Goal: Information Seeking & Learning: Learn about a topic

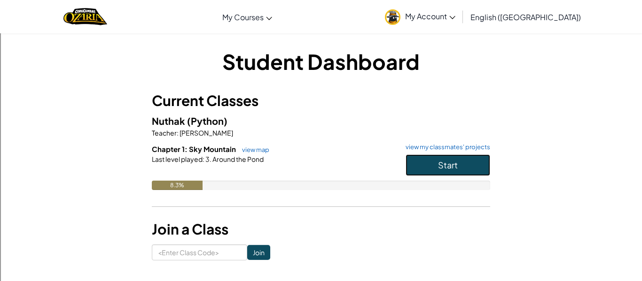
click at [460, 169] on button "Start" at bounding box center [447, 166] width 85 height 22
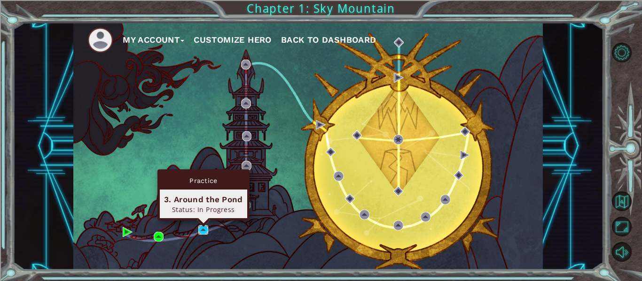
click at [206, 228] on img at bounding box center [203, 231] width 10 height 10
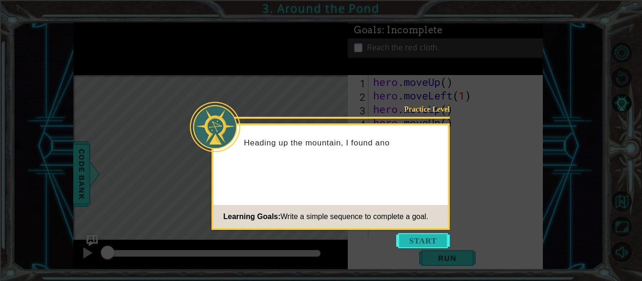
click at [418, 240] on button "Start" at bounding box center [423, 241] width 54 height 15
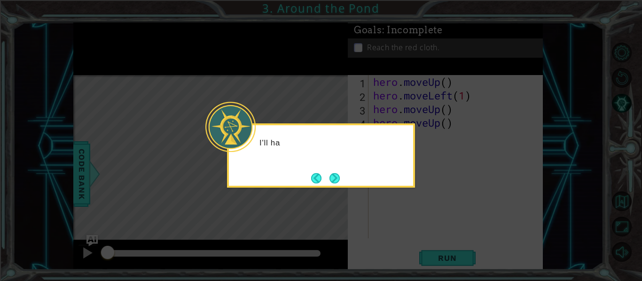
click at [418, 240] on icon at bounding box center [321, 140] width 642 height 281
click at [336, 179] on button "Next" at bounding box center [334, 178] width 10 height 10
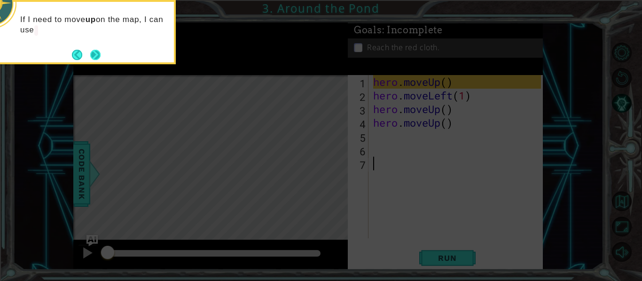
click at [98, 59] on button "Next" at bounding box center [95, 55] width 10 height 10
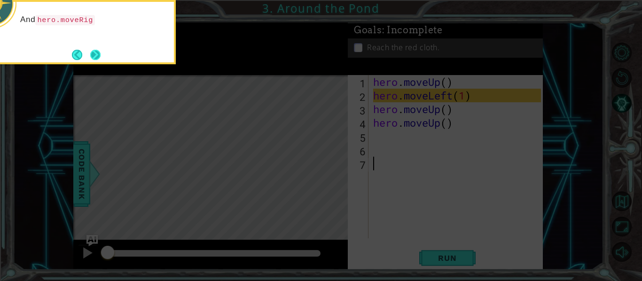
click at [90, 53] on button "Next" at bounding box center [95, 55] width 10 height 10
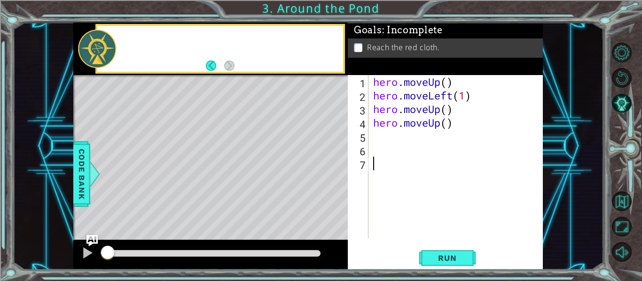
click at [89, 53] on div at bounding box center [97, 49] width 38 height 39
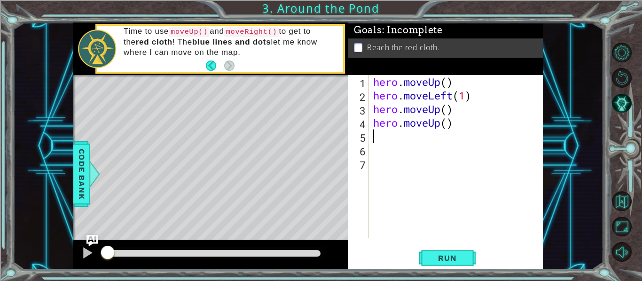
click at [373, 137] on div "hero . moveUp ( ) hero . moveLeft ( 1 ) hero . moveUp ( ) hero . moveUp ( )" at bounding box center [458, 170] width 174 height 191
click at [377, 139] on div "hero . moveUp ( ) hero . moveLeft ( 1 ) hero . moveUp ( ) hero . moveUp ( )" at bounding box center [458, 170] width 174 height 191
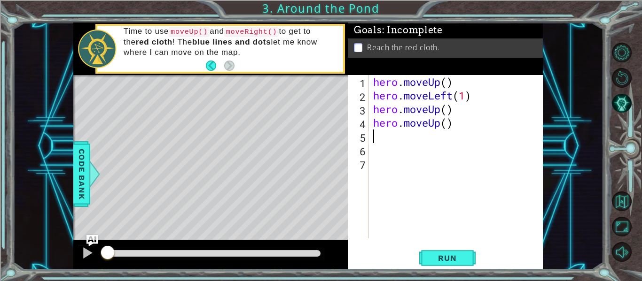
click at [377, 139] on div "hero . moveUp ( ) hero . moveLeft ( 1 ) hero . moveUp ( ) hero . moveUp ( )" at bounding box center [458, 170] width 174 height 191
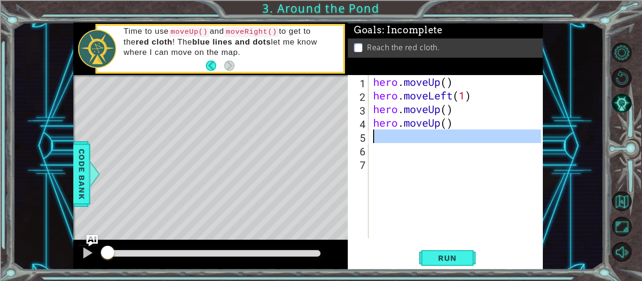
click at [377, 139] on div "hero . moveUp ( ) hero . moveLeft ( 1 ) hero . moveUp ( ) hero . moveUp ( )" at bounding box center [456, 156] width 170 height 163
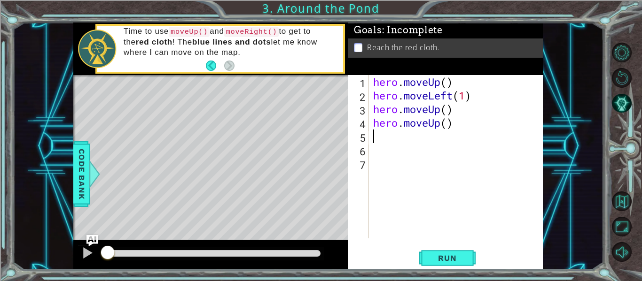
click at [377, 139] on div "hero . moveUp ( ) hero . moveLeft ( 1 ) hero . moveUp ( ) hero . moveUp ( )" at bounding box center [458, 170] width 174 height 191
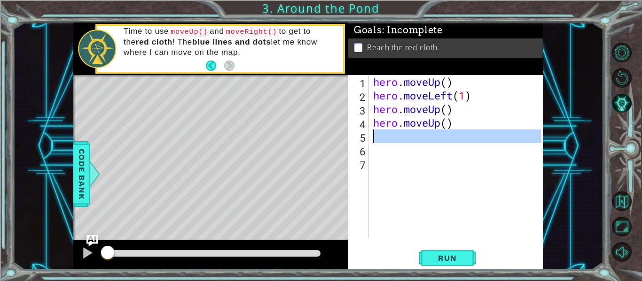
click at [377, 139] on div "hero . moveUp ( ) hero . moveLeft ( 1 ) hero . moveUp ( ) hero . moveUp ( )" at bounding box center [458, 170] width 174 height 191
type textarea "h"
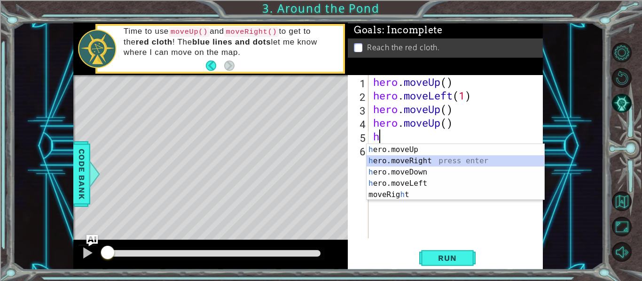
click at [431, 162] on div "h ero.moveUp press enter h ero.moveRight press enter h ero.moveDown press enter…" at bounding box center [455, 183] width 178 height 79
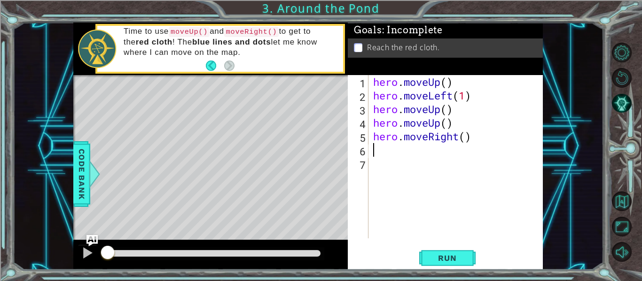
click at [455, 268] on div "1 2 3 4 5 6 7 hero . moveUp ( ) hero . moveLeft ( 1 ) hero . moveUp ( ) hero . …" at bounding box center [445, 172] width 195 height 195
click at [456, 263] on button "Run" at bounding box center [447, 258] width 56 height 19
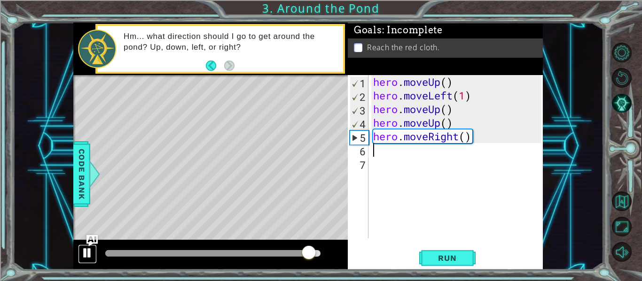
click at [87, 250] on div at bounding box center [87, 253] width 12 height 12
type textarea "h"
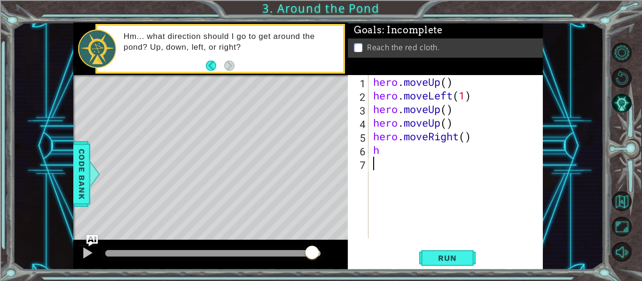
click at [382, 149] on div "hero . moveUp ( ) hero . moveLeft ( 1 ) hero . moveUp ( ) hero . moveUp ( ) her…" at bounding box center [458, 170] width 174 height 191
type textarea "h"
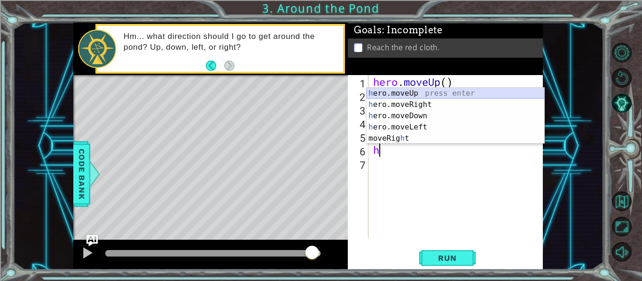
click at [435, 93] on div "h ero.moveUp press enter h ero.moveRight press enter h ero.moveDown press enter…" at bounding box center [455, 127] width 178 height 79
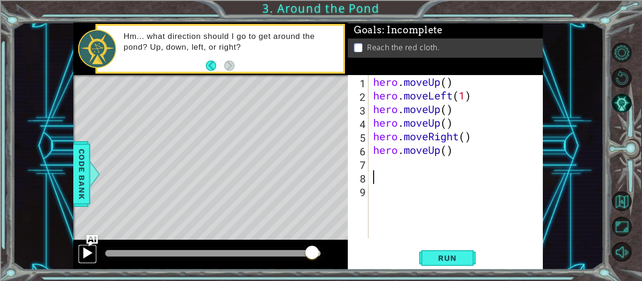
click at [86, 249] on div at bounding box center [87, 253] width 12 height 12
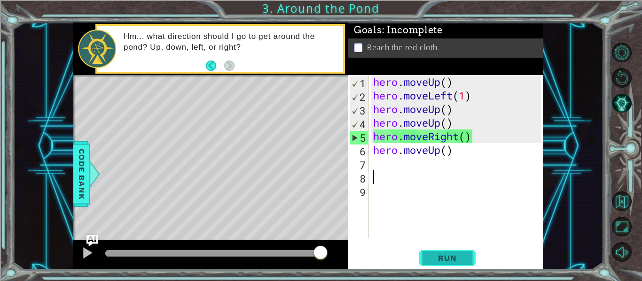
click at [458, 263] on span "Run" at bounding box center [446, 258] width 37 height 9
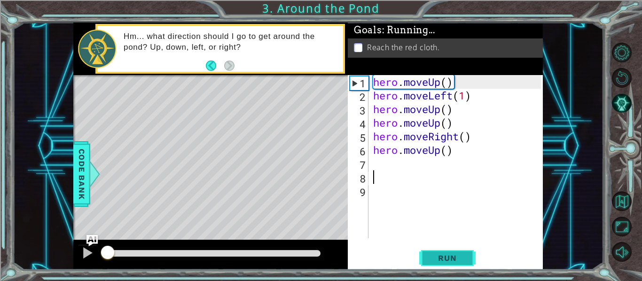
click at [458, 256] on span "Run" at bounding box center [446, 258] width 37 height 9
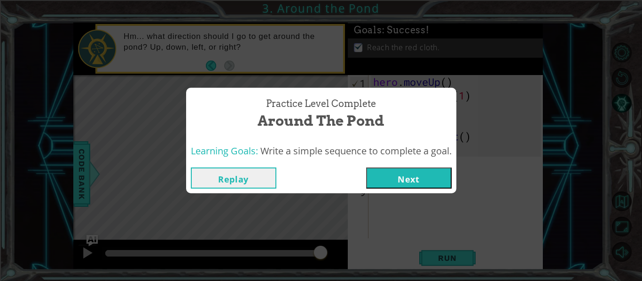
click at [433, 182] on button "Next" at bounding box center [409, 178] width 86 height 21
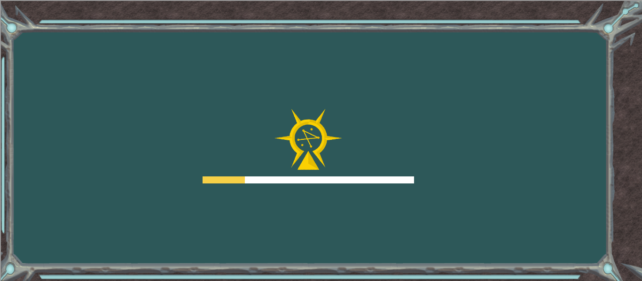
click at [421, 183] on div "Goals Error loading from server. Try refreshing the page. You'll need to join a…" at bounding box center [321, 140] width 642 height 281
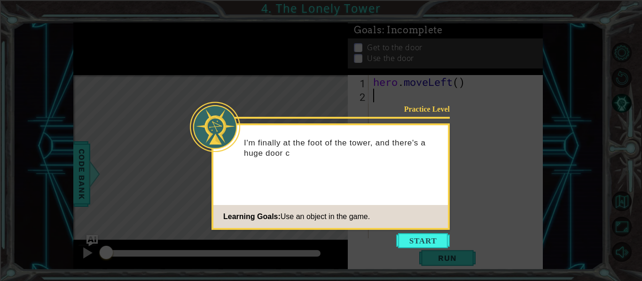
click at [414, 232] on icon at bounding box center [321, 140] width 642 height 281
click at [413, 242] on button "Start" at bounding box center [423, 241] width 54 height 15
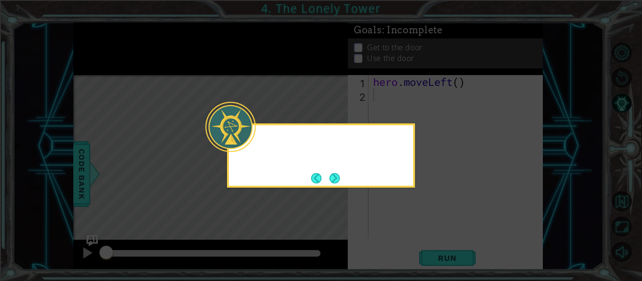
click at [418, 240] on icon at bounding box center [321, 140] width 642 height 281
click at [340, 181] on button "Next" at bounding box center [334, 178] width 10 height 10
click at [336, 180] on button "Next" at bounding box center [334, 178] width 10 height 10
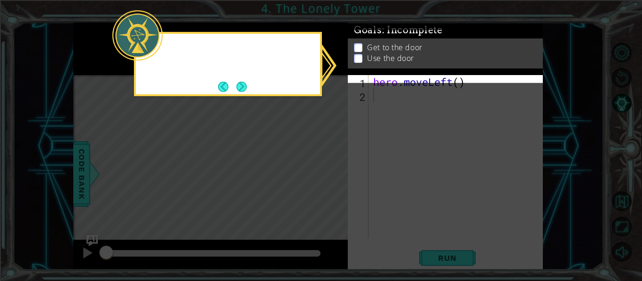
click at [339, 178] on icon at bounding box center [321, 140] width 642 height 281
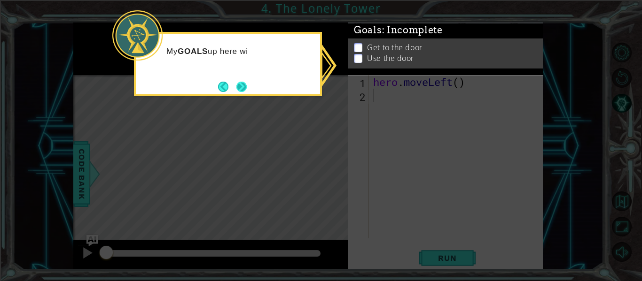
click at [243, 82] on button "Next" at bounding box center [241, 87] width 10 height 10
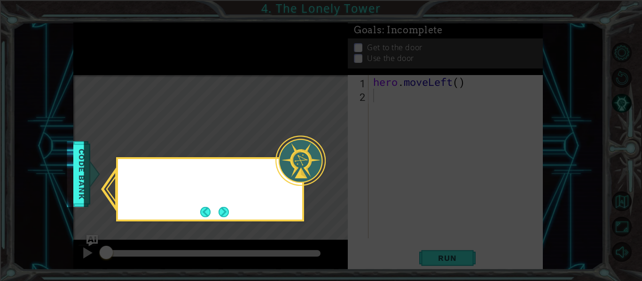
click at [242, 79] on icon at bounding box center [321, 140] width 642 height 281
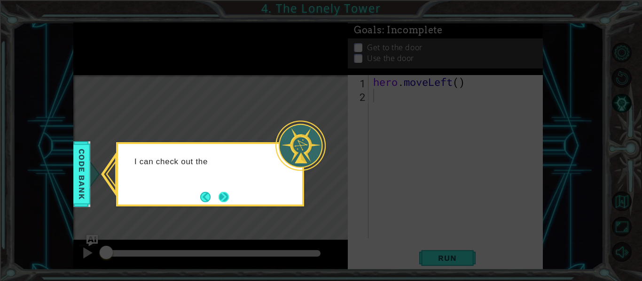
click at [229, 196] on button "Next" at bounding box center [223, 197] width 10 height 10
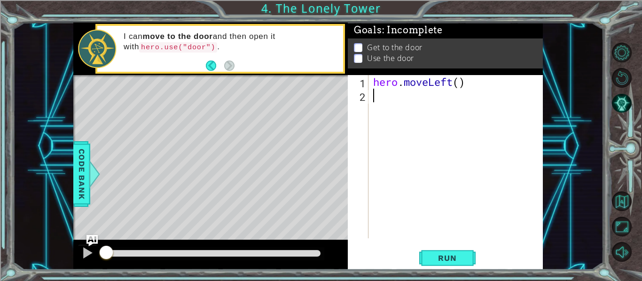
click at [470, 90] on div "hero . moveLeft ( )" at bounding box center [458, 170] width 174 height 191
click at [480, 78] on div "hero . moveLeft ( )" at bounding box center [458, 170] width 174 height 191
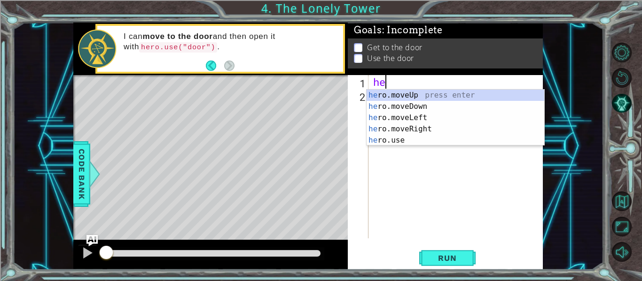
type textarea "h"
type textarea "hero"
click at [475, 93] on div "hero .moveUp press enter hero .moveDown press enter hero .moveLeft press enter …" at bounding box center [455, 129] width 178 height 79
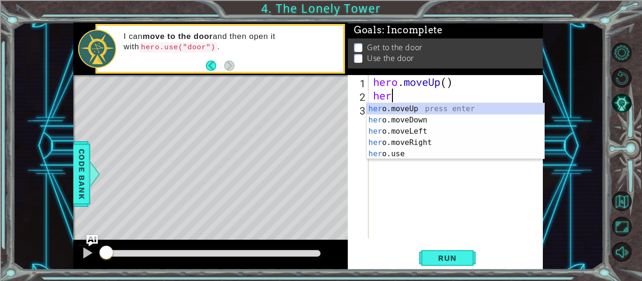
type textarea "hero"
click at [411, 109] on div "hero .moveUp press enter hero .moveDown press enter hero .moveLeft press enter …" at bounding box center [455, 142] width 178 height 79
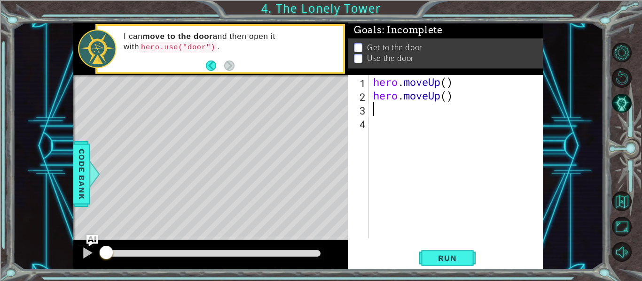
click at [454, 84] on div "hero . moveUp ( ) hero . moveUp ( )" at bounding box center [458, 170] width 174 height 191
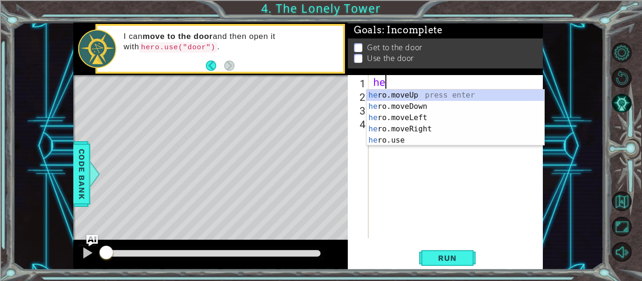
type textarea "h"
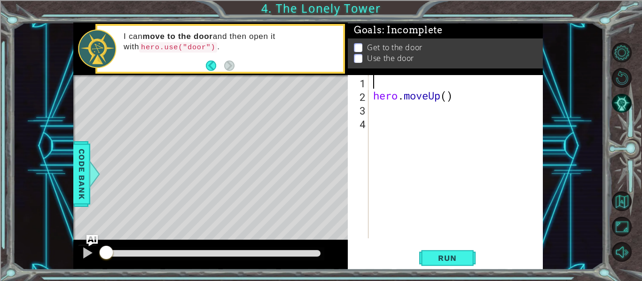
click at [358, 62] on p at bounding box center [358, 58] width 8 height 9
click at [357, 48] on p at bounding box center [358, 48] width 8 height 9
click at [358, 53] on li "Use the door" at bounding box center [446, 58] width 185 height 11
click at [359, 54] on li "Use the door" at bounding box center [446, 59] width 185 height 11
click at [364, 51] on li "Get to the door" at bounding box center [446, 48] width 185 height 11
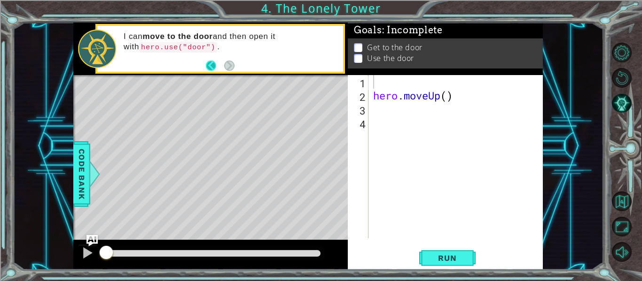
click at [210, 64] on button "Back" at bounding box center [215, 66] width 18 height 10
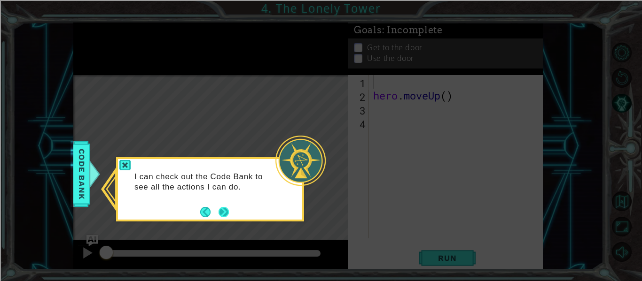
click at [221, 212] on button "Next" at bounding box center [223, 212] width 10 height 10
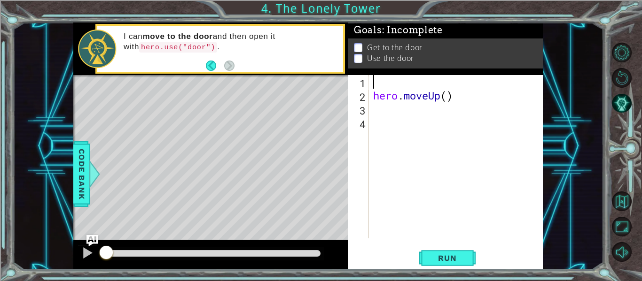
click at [359, 57] on p at bounding box center [358, 58] width 8 height 9
click at [372, 104] on div "hero . moveUp ( )" at bounding box center [458, 170] width 174 height 191
type textarea "h"
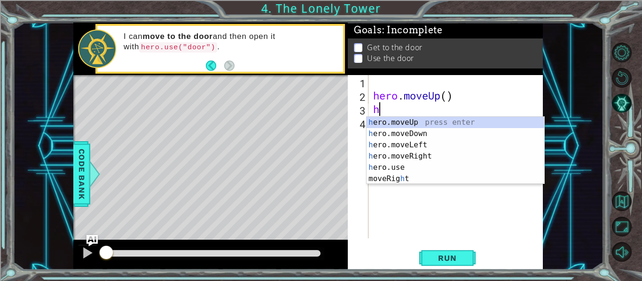
click at [434, 159] on div "h ero.moveUp press enter h ero.moveDown press enter h ero.moveLeft press enter …" at bounding box center [455, 162] width 178 height 90
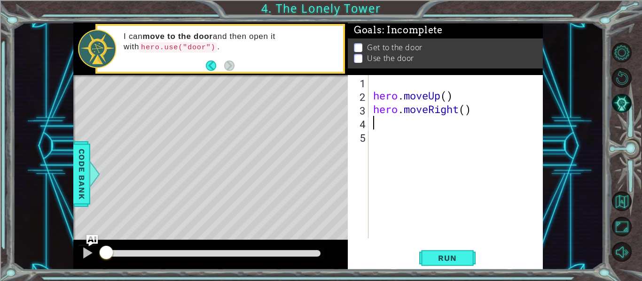
click at [411, 128] on div "hero . moveUp ( ) hero . moveRight ( )" at bounding box center [458, 170] width 174 height 191
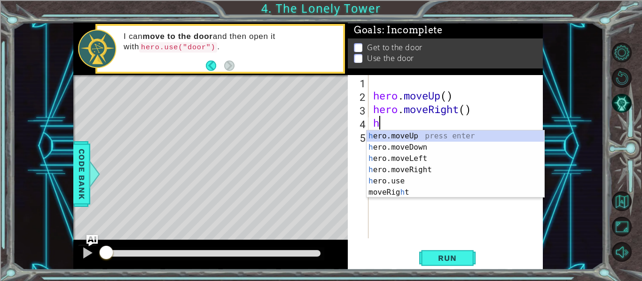
click at [444, 99] on div "hero . moveUp ( ) hero . moveRight ( ) h" at bounding box center [458, 170] width 174 height 191
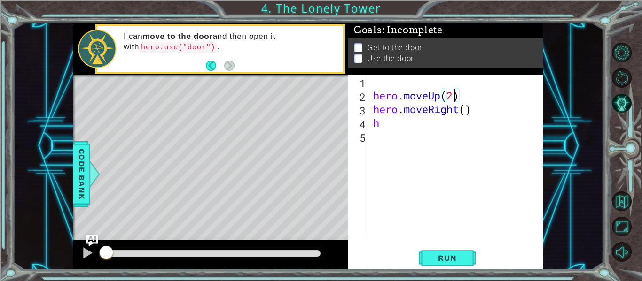
scroll to position [0, 3]
click at [458, 110] on div "hero . moveUp ( 2 ) hero . moveRight ( ) h" at bounding box center [458, 170] width 174 height 191
click at [455, 112] on div "hero . moveUp ( 2 ) hero . moveRight ( ) h" at bounding box center [458, 170] width 174 height 191
click at [460, 113] on div "hero . moveUp ( 2 ) hero . moveRight ( ) h" at bounding box center [458, 170] width 174 height 191
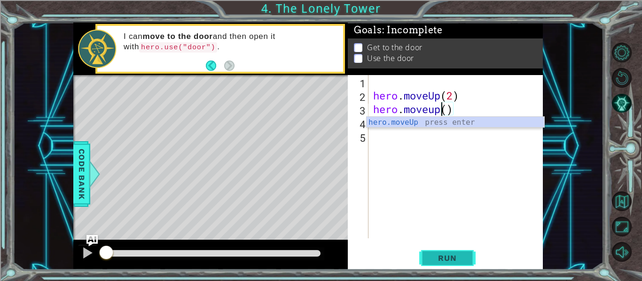
type textarea "hero.moveup()"
click at [452, 265] on button "Run" at bounding box center [447, 258] width 56 height 19
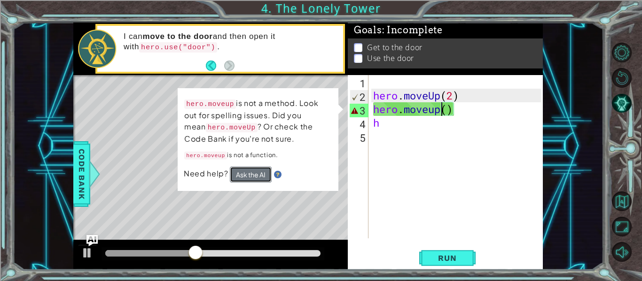
click at [249, 178] on button "Ask the AI" at bounding box center [251, 175] width 42 height 16
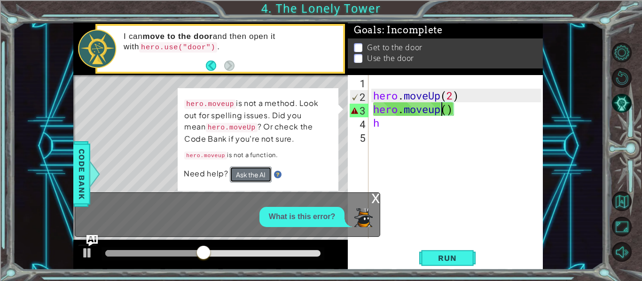
click at [255, 171] on button "Ask the AI" at bounding box center [251, 175] width 42 height 16
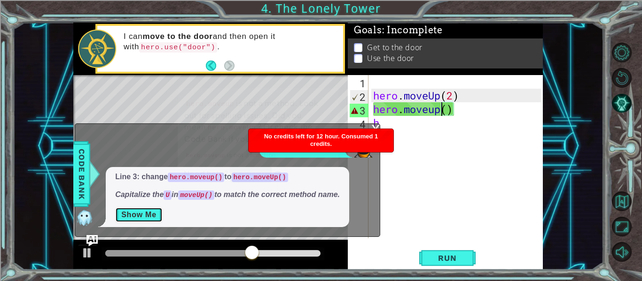
click at [146, 220] on button "Show Me" at bounding box center [138, 215] width 47 height 15
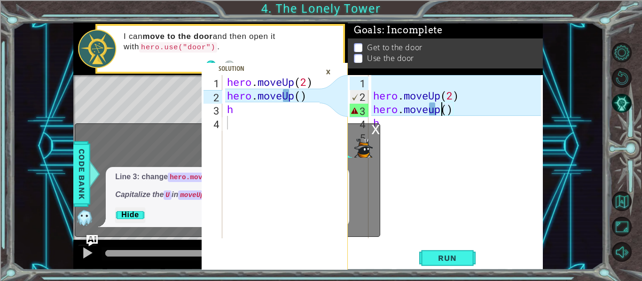
click at [332, 70] on div "×" at bounding box center [328, 72] width 15 height 16
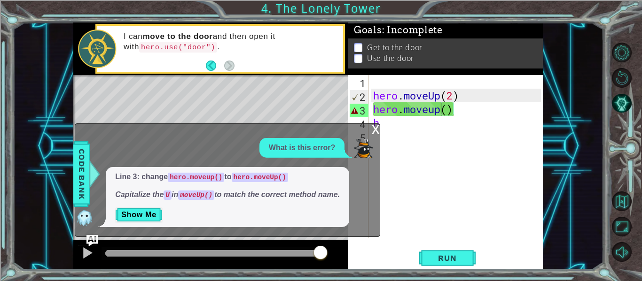
click at [435, 133] on div "hero . moveUp ( 2 ) hero . moveup ( ) h" at bounding box center [458, 170] width 174 height 191
click at [378, 122] on div "hero . moveUp ( 2 ) hero . moveup ( ) h" at bounding box center [458, 170] width 174 height 191
type textarea "h"
click at [374, 125] on div "x" at bounding box center [375, 128] width 8 height 9
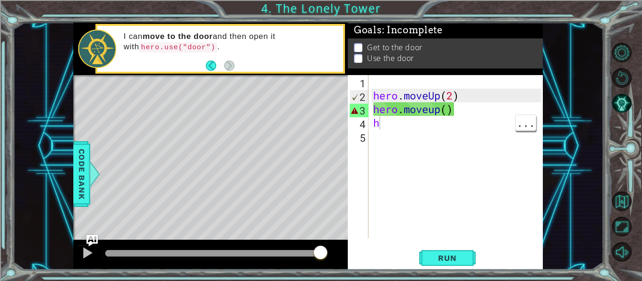
click at [392, 124] on div "hero . moveUp ( 2 ) hero . moveup ( ) h" at bounding box center [458, 170] width 174 height 191
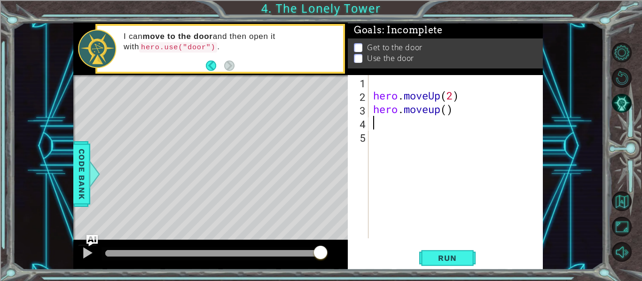
type textarea "i"
click at [629, 218] on button "Maximize Browser" at bounding box center [622, 227] width 20 height 20
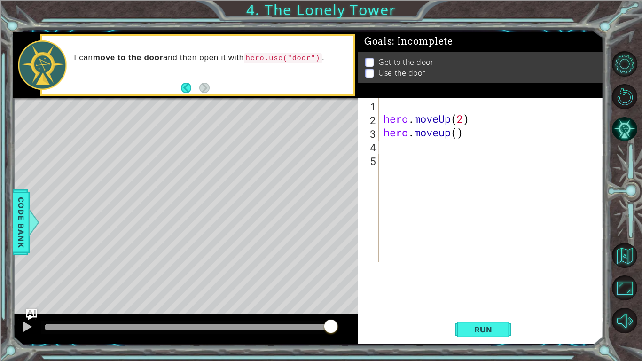
click at [603, 281] on div "Run" at bounding box center [482, 329] width 245 height 24
click at [504, 281] on button "Run" at bounding box center [483, 329] width 56 height 24
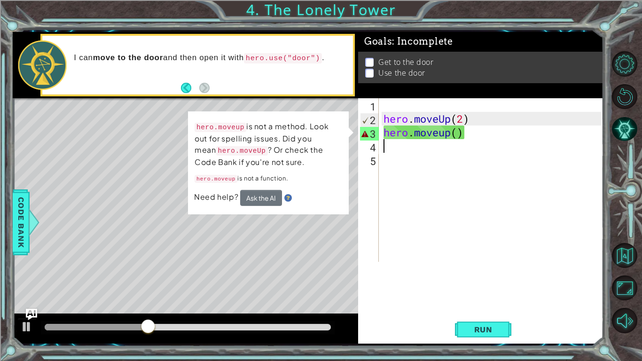
click at [474, 130] on div "hero . moveUp ( 2 ) hero . moveup ( )" at bounding box center [493, 193] width 224 height 191
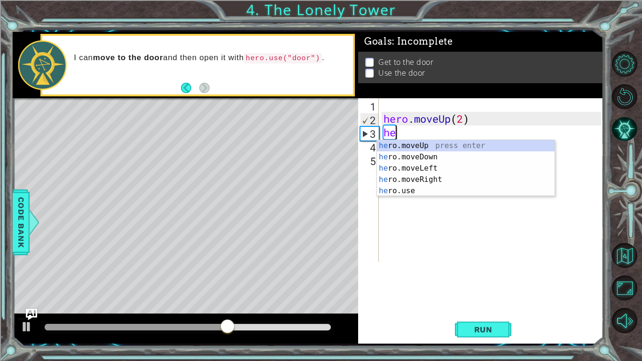
type textarea "h"
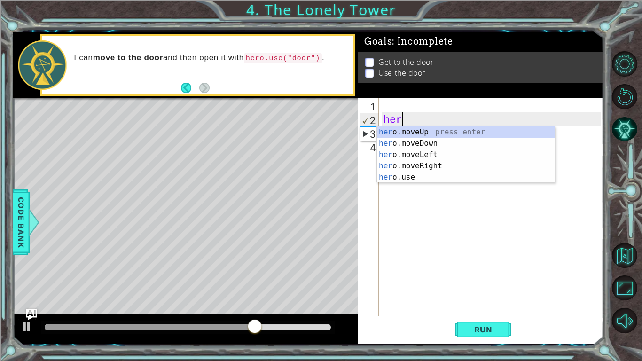
type textarea "h"
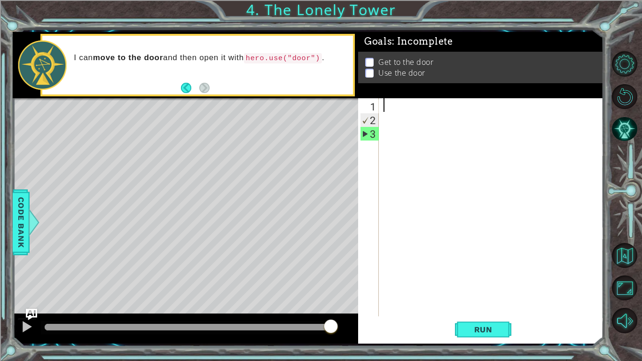
click at [378, 58] on p "Get to the door" at bounding box center [405, 62] width 55 height 10
click at [373, 62] on p at bounding box center [369, 62] width 8 height 9
click at [381, 123] on div at bounding box center [493, 220] width 224 height 245
click at [389, 101] on div at bounding box center [493, 220] width 224 height 245
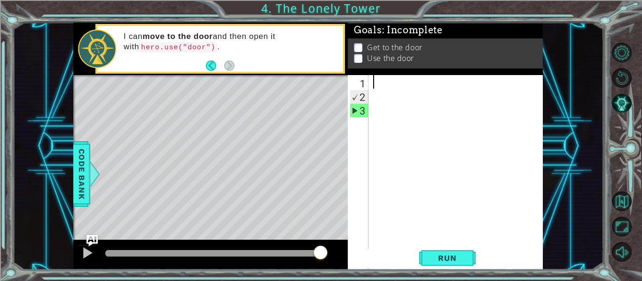
type textarea "h"
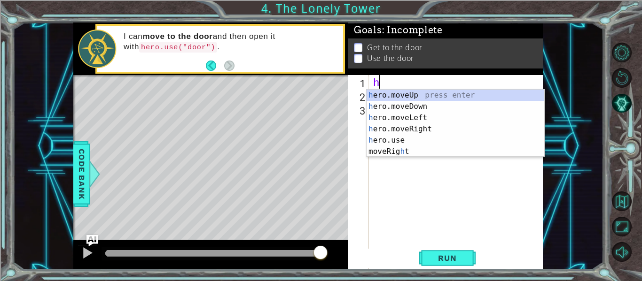
click at [473, 92] on div "h ero.moveUp press enter h ero.moveDown press enter h ero.moveLeft press enter …" at bounding box center [455, 135] width 178 height 90
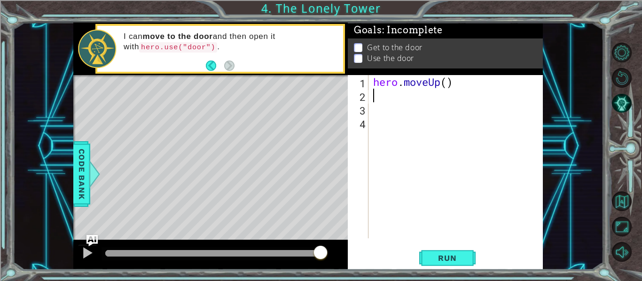
click at [507, 37] on div "Goals : Incomplete" at bounding box center [445, 35] width 195 height 16
click at [439, 251] on button "Run" at bounding box center [447, 258] width 56 height 19
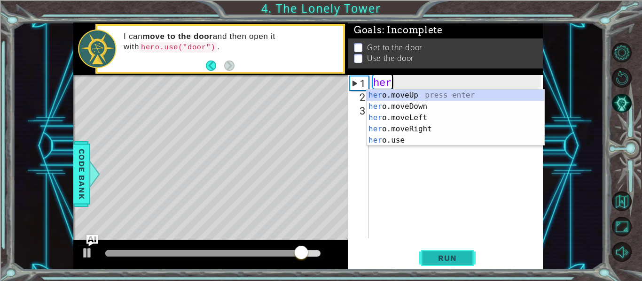
type textarea "h"
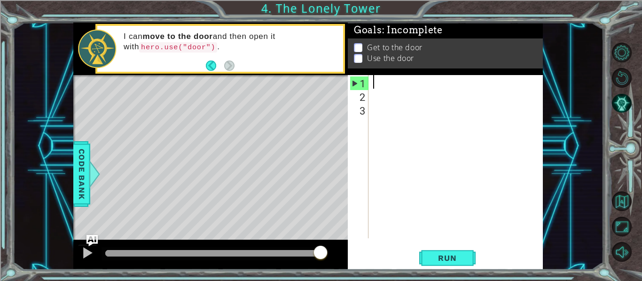
click at [369, 93] on div "1 2 3 ההההההההההההההההההההההההההההההההההההההההההההההההההההההההההההההההההההההההה…" at bounding box center [444, 156] width 193 height 163
type textarea "h"
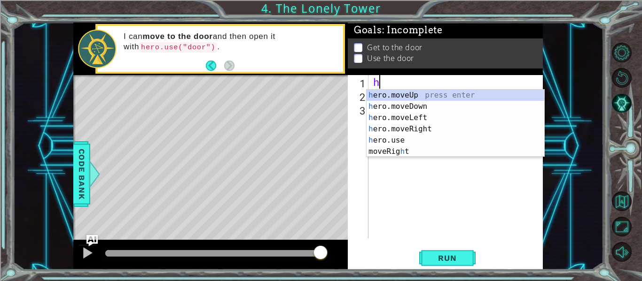
click at [475, 97] on div "h ero.moveUp press enter h ero.moveDown press enter h ero.moveLeft press enter …" at bounding box center [455, 135] width 178 height 90
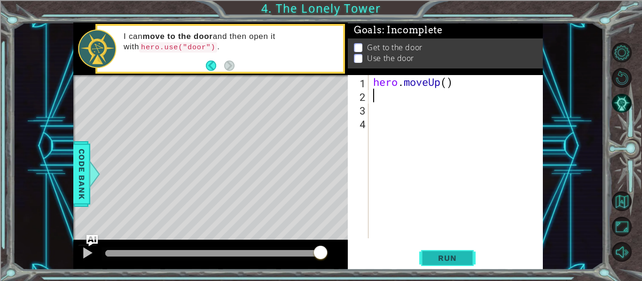
click at [438, 252] on button "Run" at bounding box center [447, 258] width 56 height 19
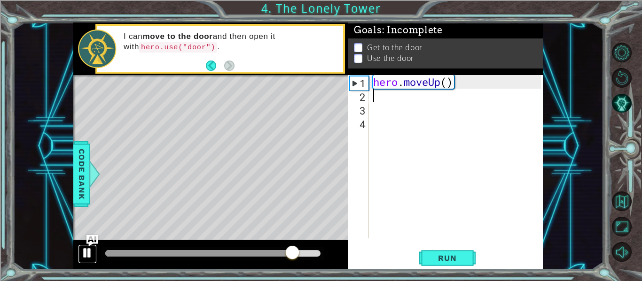
click at [91, 258] on div at bounding box center [87, 253] width 12 height 12
click at [210, 251] on div at bounding box center [202, 253] width 195 height 7
type textarea "h"
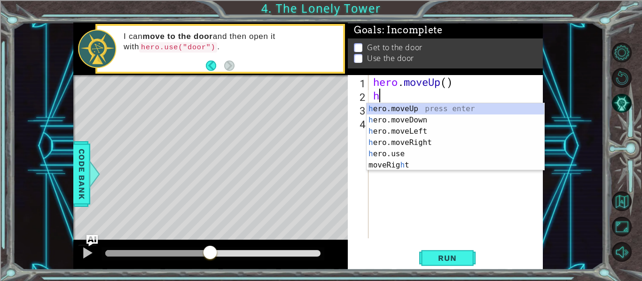
click at [422, 130] on div "h ero.moveUp press enter h ero.moveDown press enter h ero.moveLeft press enter …" at bounding box center [455, 148] width 178 height 90
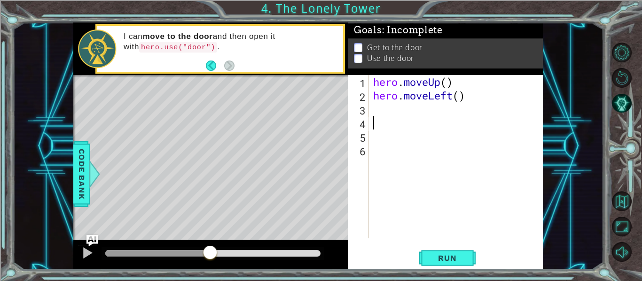
click at [375, 107] on div "hero . moveUp ( ) hero . moveLeft ( )" at bounding box center [458, 170] width 174 height 191
type textarea "h"
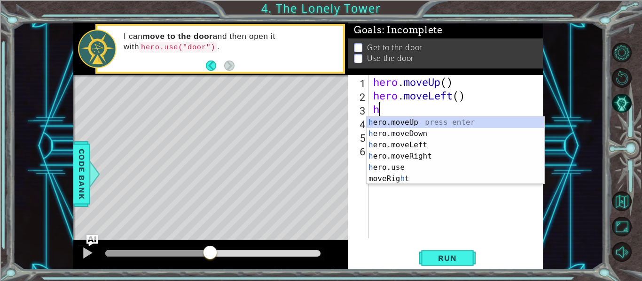
click at [451, 123] on div "h ero.moveUp press enter h ero.moveDown press enter h ero.moveLeft press enter …" at bounding box center [455, 162] width 178 height 90
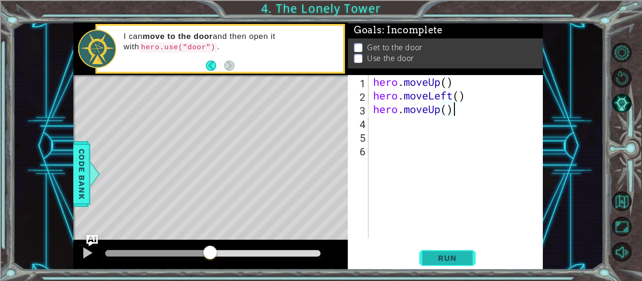
click at [468, 251] on button "Run" at bounding box center [447, 258] width 56 height 19
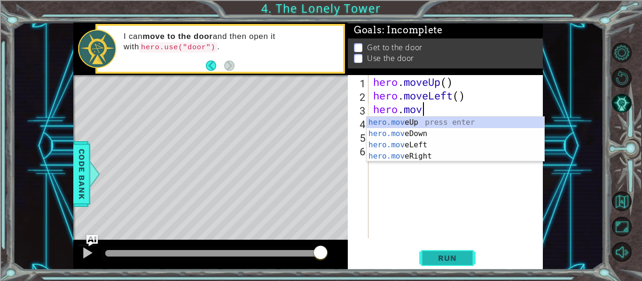
type textarea "h"
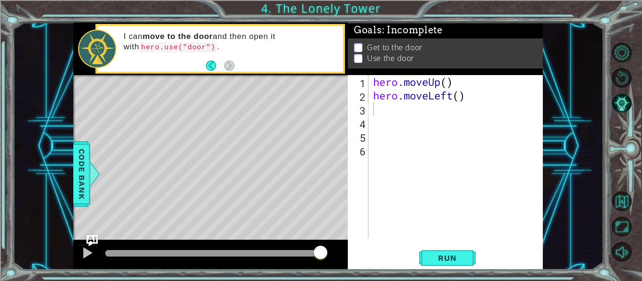
click at [86, 269] on div at bounding box center [210, 255] width 274 height 30
click at [240, 263] on div at bounding box center [210, 255] width 274 height 30
type textarea "`"
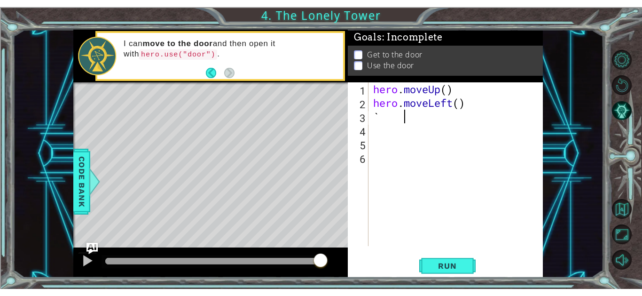
scroll to position [0, 0]
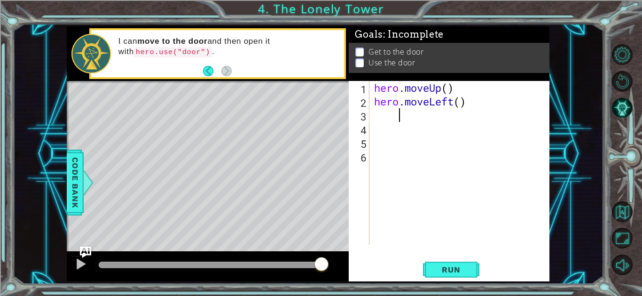
click at [395, 108] on div "hero . moveUp ( ) hero . moveLeft ( )" at bounding box center [461, 176] width 179 height 191
type textarea "hero.moveLeft()"
click at [398, 117] on div "hero . moveUp ( ) hero . moveLeft ( )" at bounding box center [461, 176] width 179 height 191
click at [379, 105] on div "hero . moveUp ( ) hero . moveLeft ( )" at bounding box center [461, 176] width 179 height 191
type textarea "hero.moveLeft()"
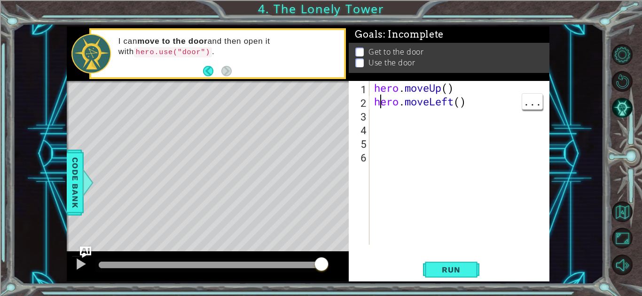
click at [379, 113] on div "hero . moveUp ( ) hero . moveLeft ( )" at bounding box center [461, 176] width 179 height 191
click at [386, 128] on div "hero . moveUp ( ) hero . moveLeft ( )" at bounding box center [461, 176] width 179 height 191
type textarea "hero.moveLeft()"
click at [388, 124] on div "hero . moveUp ( ) hero . moveLeft ( )" at bounding box center [461, 183] width 179 height 204
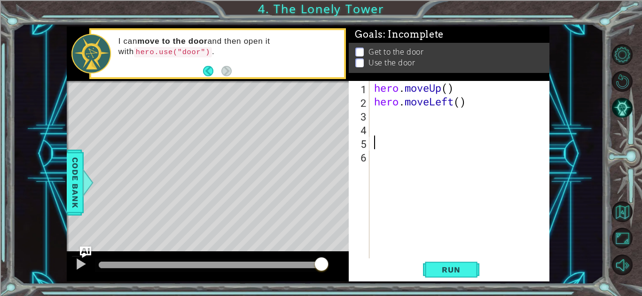
click at [388, 116] on div "hero . moveUp ( ) hero . moveLeft ( )" at bounding box center [461, 183] width 179 height 204
type textarea "h"
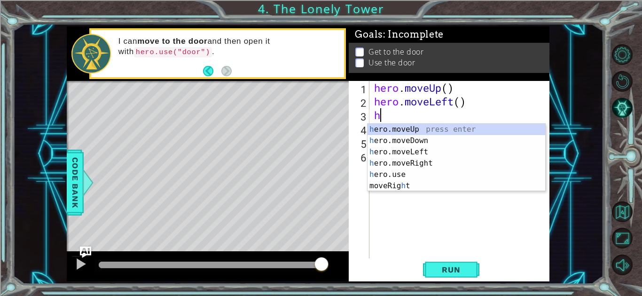
click at [437, 132] on div "h ero.moveUp press enter h ero.moveDown press enter h ero.moveLeft press enter …" at bounding box center [456, 169] width 178 height 90
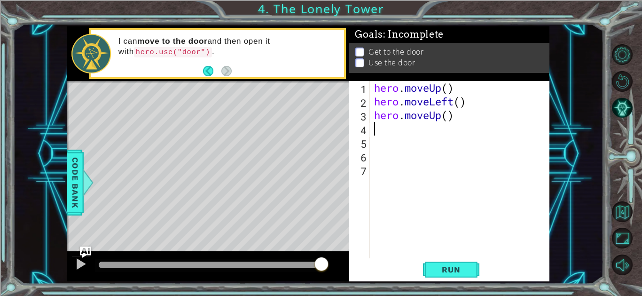
click at [562, 75] on div "1 2 3 4 hero . moveUp ( 2 ) hero . moveUp ( ) h ההההההההההההההההההההההההההההההה…" at bounding box center [308, 153] width 591 height 260
click at [457, 272] on span "Run" at bounding box center [450, 269] width 37 height 9
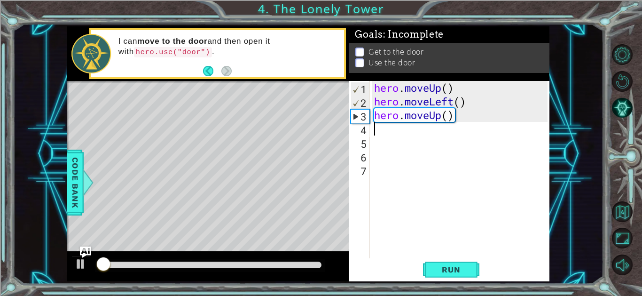
click at [602, 119] on div "1 2 3 4 hero . moveUp ( 2 ) hero . moveUp ( ) h ההההההההההההההההההההההההההההההה…" at bounding box center [308, 153] width 591 height 260
click at [81, 267] on div at bounding box center [81, 263] width 12 height 12
click at [580, 109] on div "1 2 3 4 hero . moveUp ( 2 ) hero . moveUp ( ) h ההההההההההההההההההההההההההההההה…" at bounding box center [308, 153] width 591 height 260
click at [485, 116] on div "hero . moveUp ( ) hero . moveLeft ( ) hero . moveUp ( )" at bounding box center [461, 183] width 179 height 204
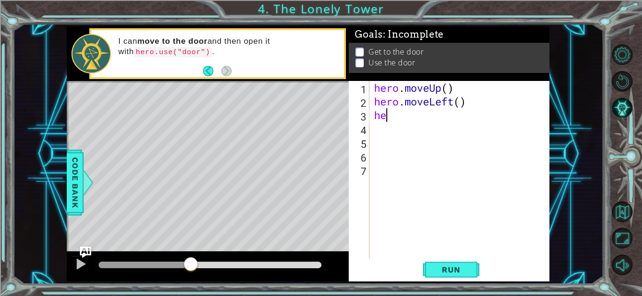
type textarea "h"
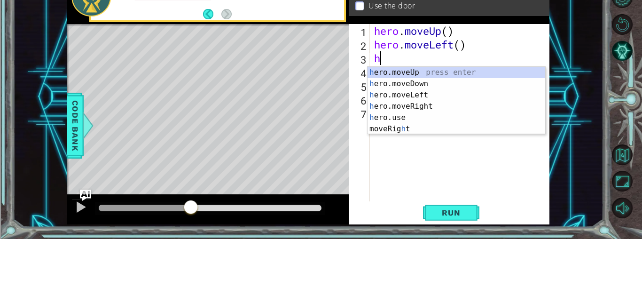
click at [434, 151] on div "h ero.moveUp press enter h ero.moveDown press enter h ero.moveLeft press enter …" at bounding box center [456, 169] width 178 height 90
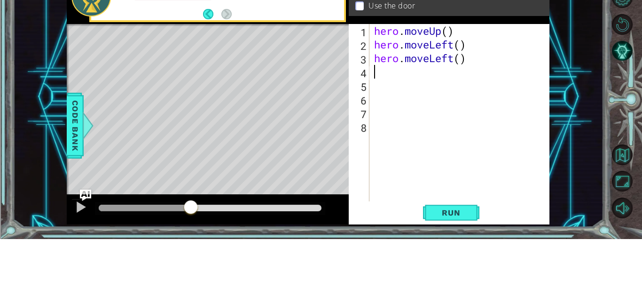
click at [510, 142] on div "hero . moveUp ( ) hero . moveLeft ( ) hero . moveLeft ( )" at bounding box center [461, 183] width 179 height 204
click at [376, 132] on div "hero . moveUp ( ) hero . moveLeft ( ) hero . moveLeft ( )" at bounding box center [461, 183] width 179 height 204
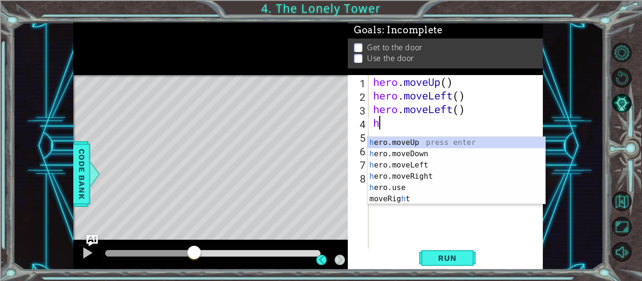
type textarea "h"
click at [600, 101] on div "1 2 3 4 hero . moveUp ( 2 ) hero . moveUp ( ) h ההההההההההההההההההההההההההההההה…" at bounding box center [308, 147] width 591 height 248
